Goal: Task Accomplishment & Management: Use online tool/utility

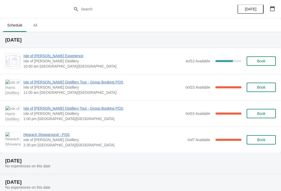
click at [50, 53] on span "Isle of [PERSON_NAME] Experience" at bounding box center [102, 55] width 159 height 5
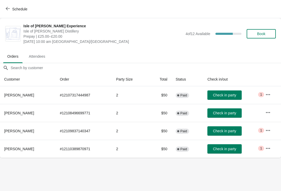
click at [10, 9] on span "Schedule" at bounding box center [17, 9] width 21 height 5
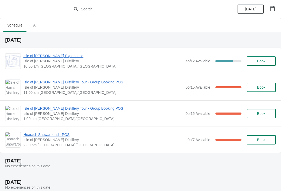
click at [31, 134] on span "Hearach Showaround - POS" at bounding box center [104, 134] width 162 height 5
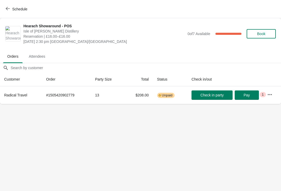
click at [16, 13] on button "Schedule" at bounding box center [17, 8] width 29 height 9
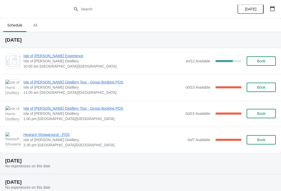
click at [42, 108] on span "Isle of [PERSON_NAME] Distillery Tour - Group Booking POS" at bounding box center [102, 108] width 159 height 5
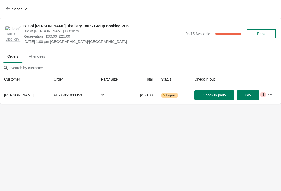
click at [20, 11] on span "Schedule" at bounding box center [19, 9] width 15 height 4
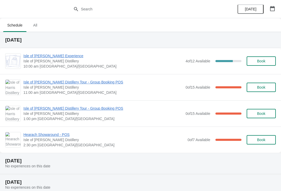
click at [48, 100] on div "Isle of Harris Distillery Tour - Group Booking POS Isle of Harris Distillery 11…" at bounding box center [140, 87] width 281 height 26
click at [41, 82] on span "Isle of [PERSON_NAME] Distillery Tour - Group Booking POS" at bounding box center [102, 82] width 159 height 5
click at [48, 58] on span "Isle of [PERSON_NAME] Experience" at bounding box center [102, 55] width 159 height 5
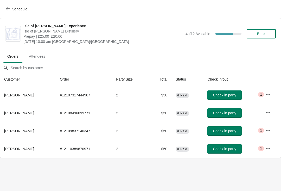
click at [227, 113] on span "Check in party" at bounding box center [224, 113] width 23 height 4
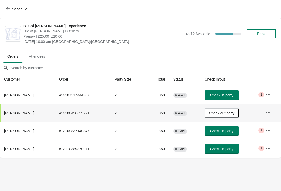
click at [224, 151] on span "Check in party" at bounding box center [221, 149] width 23 height 4
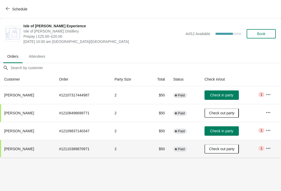
click at [220, 133] on span "Check in party" at bounding box center [221, 131] width 23 height 4
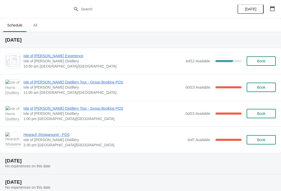
click at [51, 58] on span "Isle of [PERSON_NAME] Experience" at bounding box center [102, 55] width 159 height 5
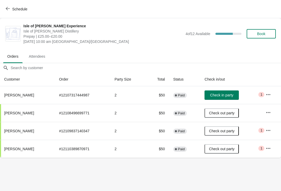
click at [271, 93] on icon "button" at bounding box center [268, 94] width 5 height 5
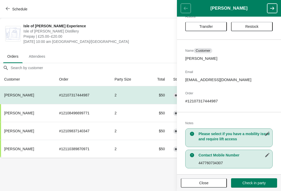
scroll to position [14, 0]
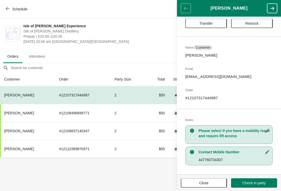
click at [10, 8] on span "Schedule" at bounding box center [17, 9] width 21 height 5
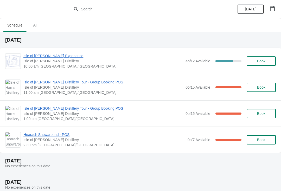
click at [73, 106] on span "Isle of [PERSON_NAME] Distillery Tour - Group Booking POS" at bounding box center [102, 108] width 159 height 5
